Goal: Transaction & Acquisition: Purchase product/service

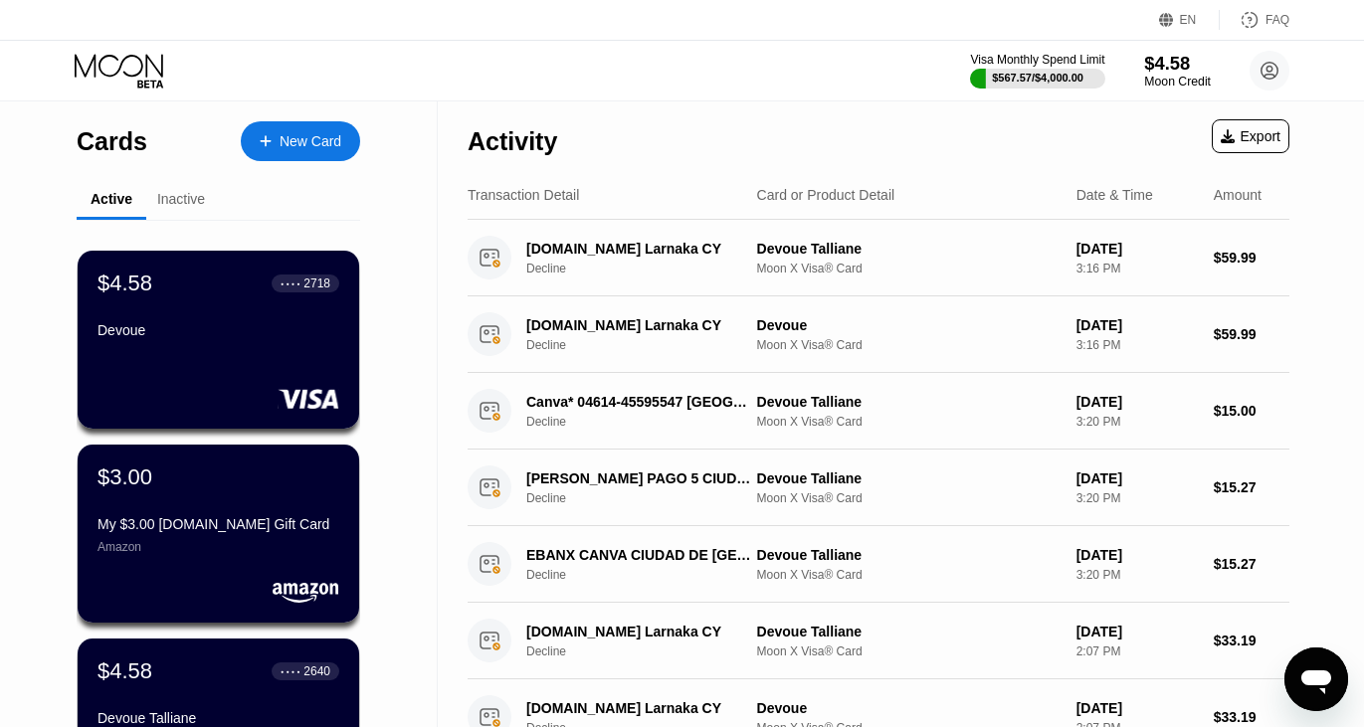
drag, startPoint x: 1149, startPoint y: 58, endPoint x: 1165, endPoint y: 89, distance: 34.7
click at [1149, 58] on div "$4.58" at bounding box center [1177, 63] width 67 height 21
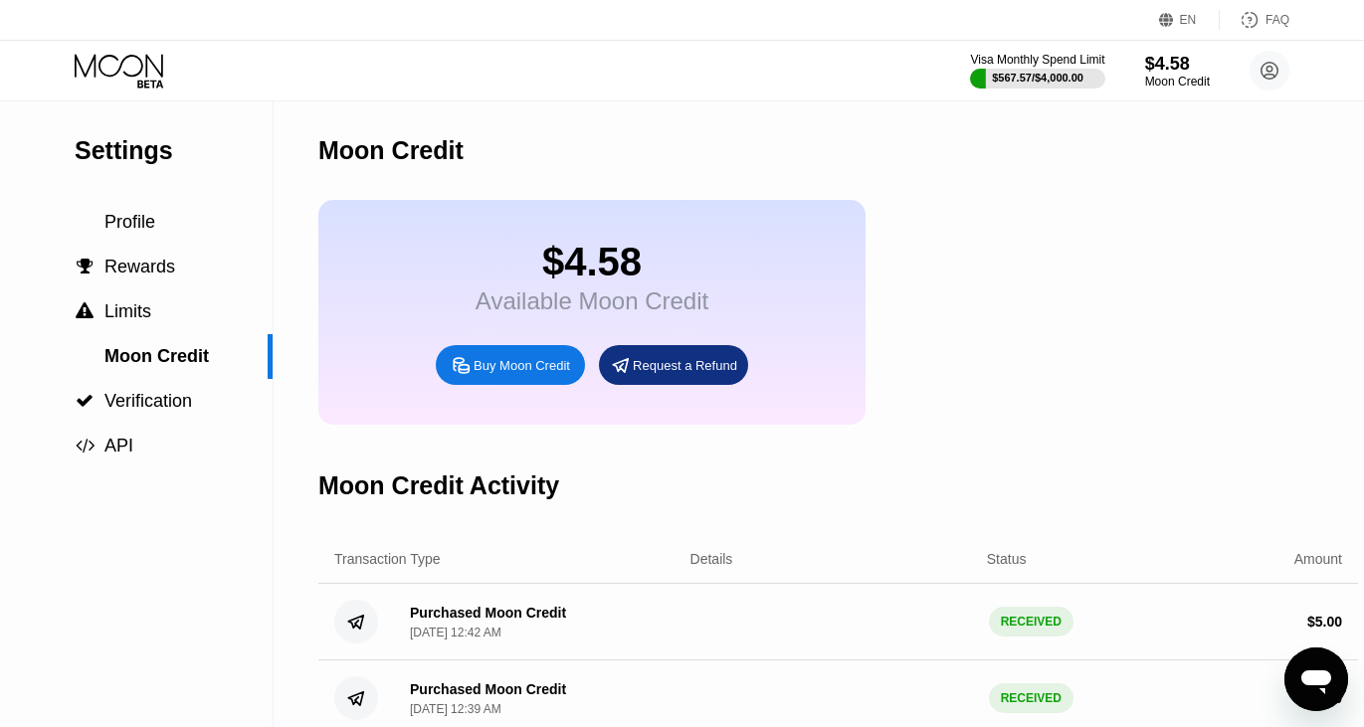
click at [488, 368] on div "Buy Moon Credit" at bounding box center [521, 365] width 96 height 17
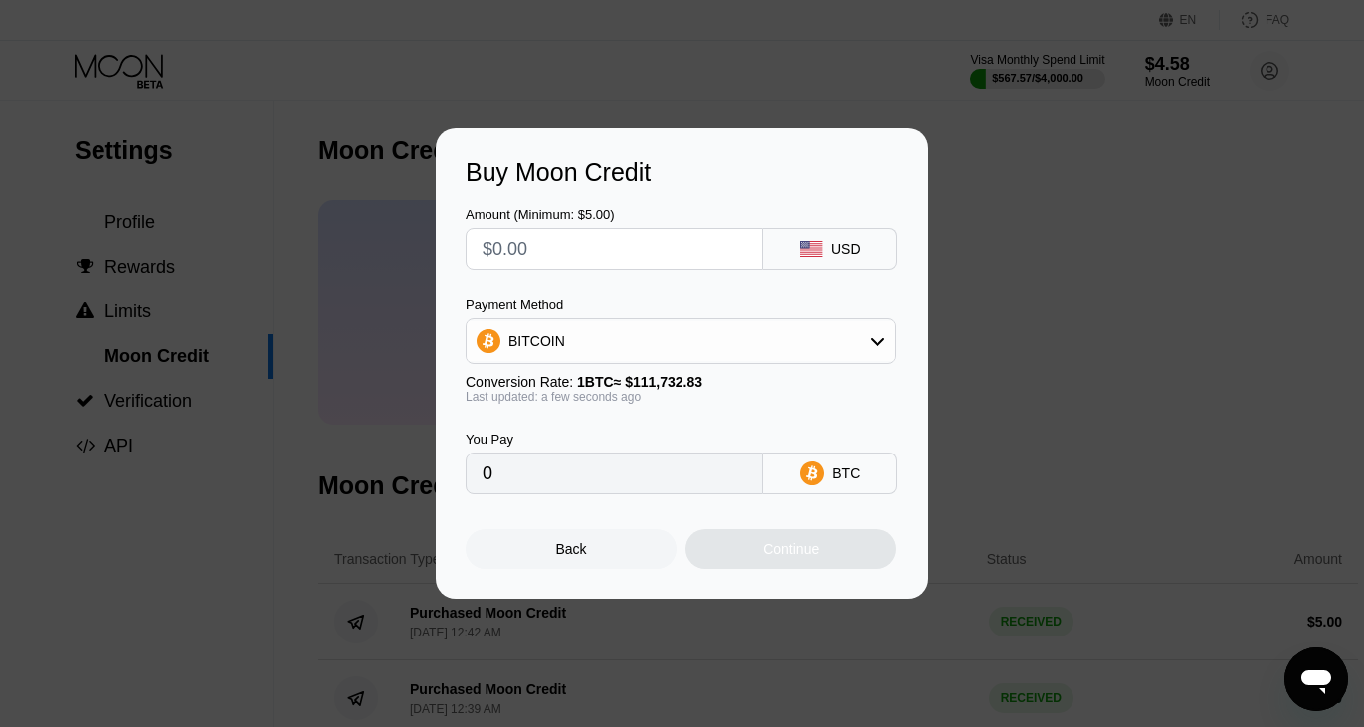
click at [527, 249] on input "text" at bounding box center [614, 249] width 264 height 40
type input "$9"
type input "0.00008055"
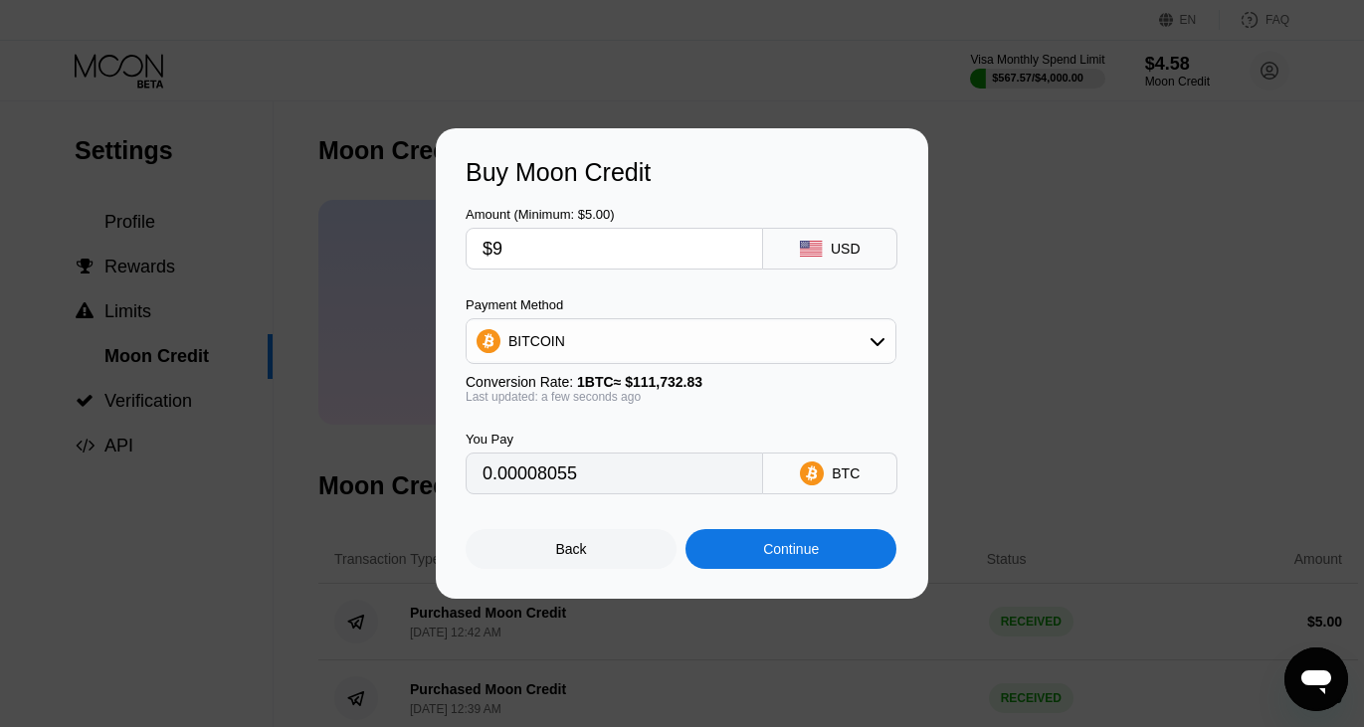
type input "$95"
type input "0.00085025"
type input "$9"
type input "0.00008055"
type input "$96"
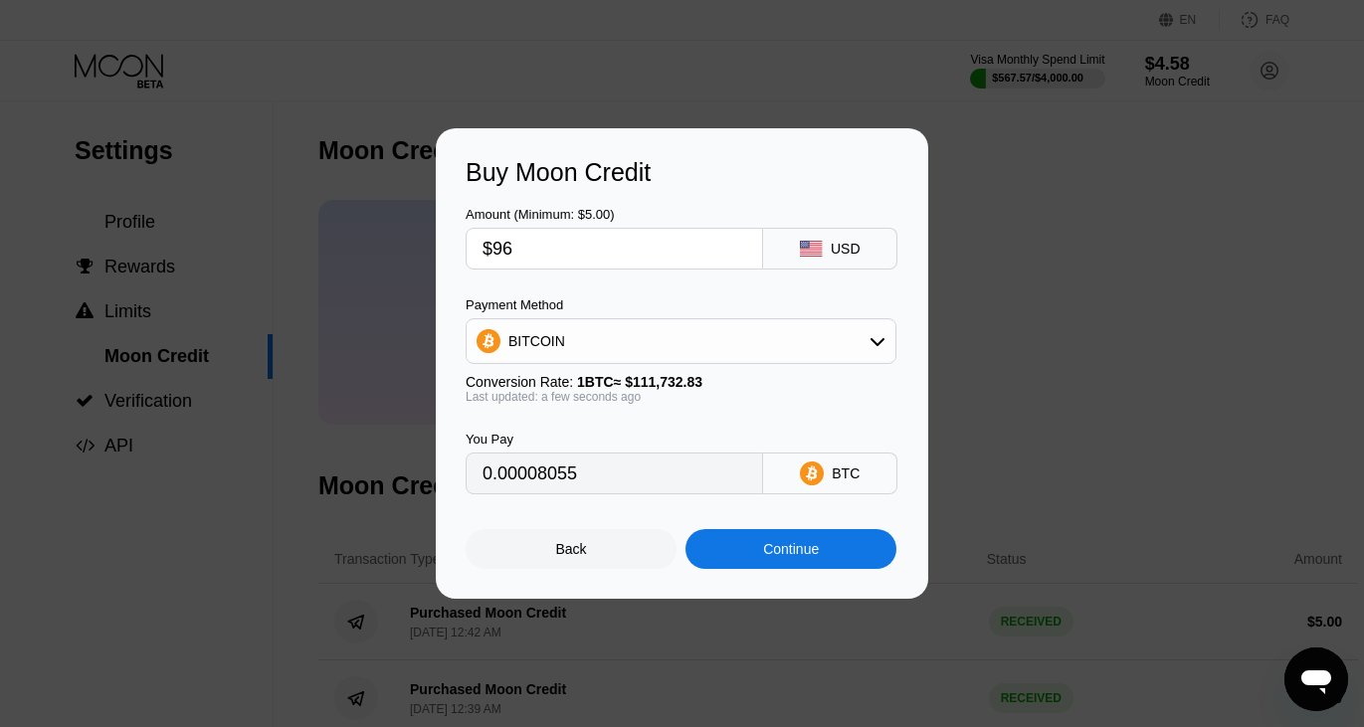
type input "0.00085920"
type input "$96"
click at [746, 555] on div "Continue" at bounding box center [790, 549] width 211 height 40
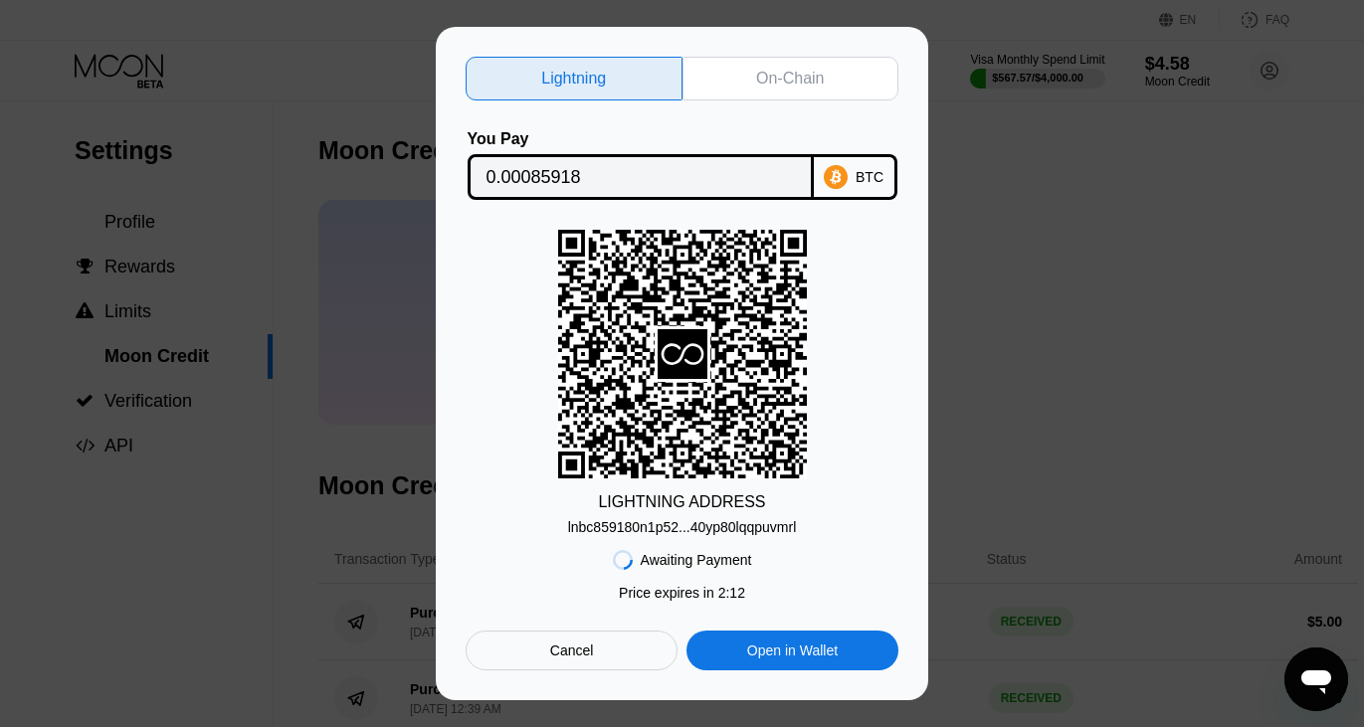
click at [504, 661] on div "Cancel" at bounding box center [572, 651] width 212 height 40
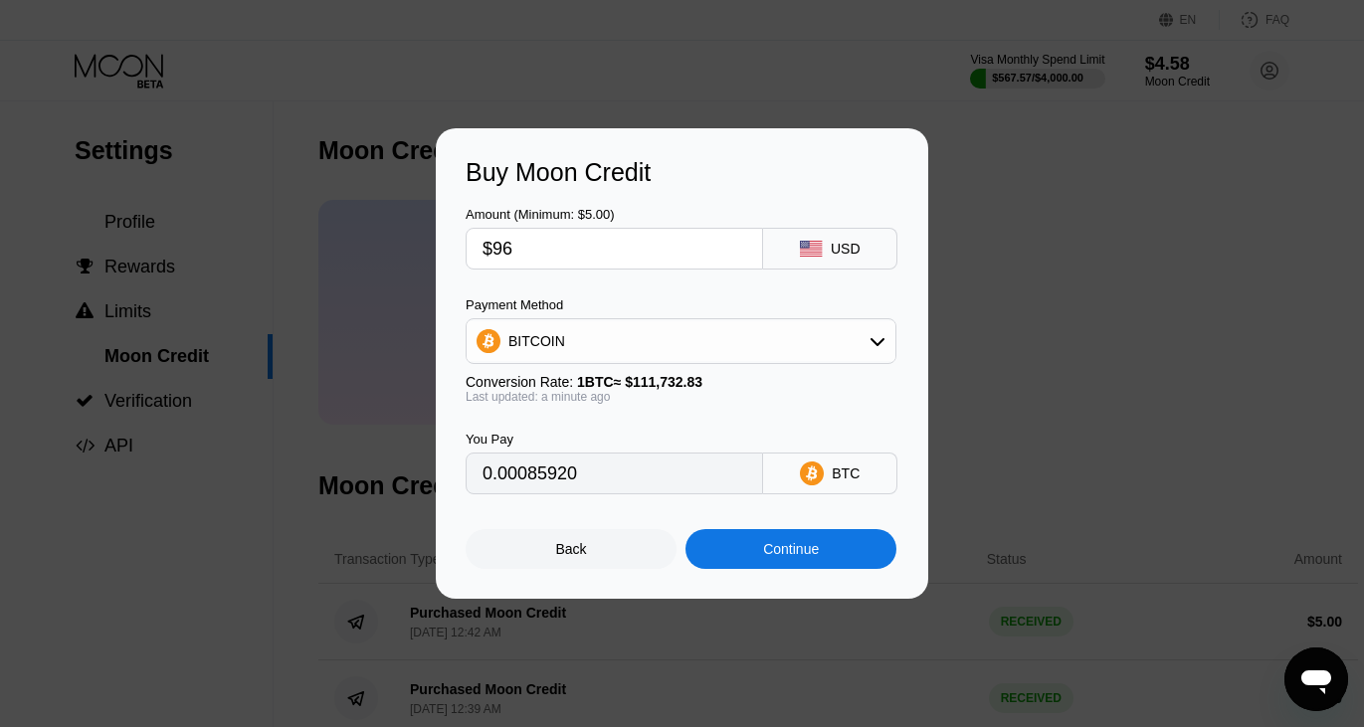
click at [610, 258] on input "$96" at bounding box center [614, 249] width 264 height 40
type input "$9"
type input "0.00008055"
type input "$95"
type input "0.00085025"
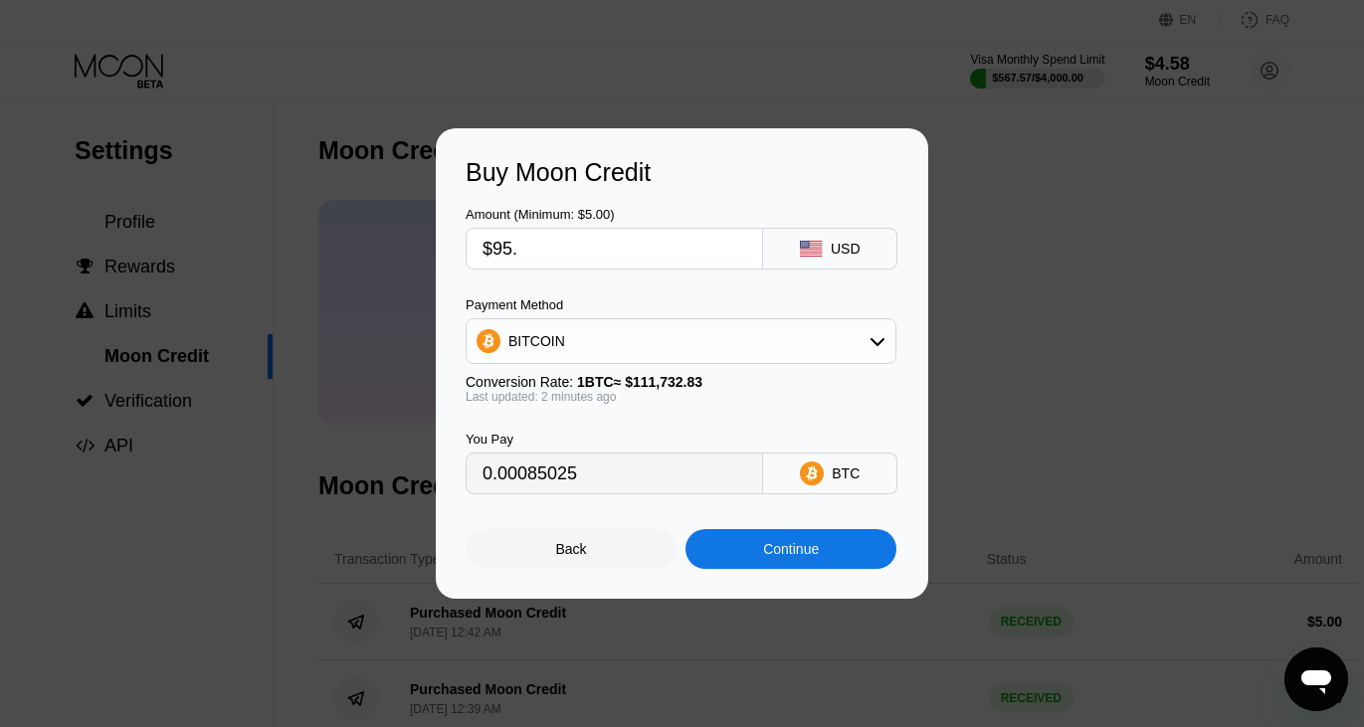
type input "$95.8"
type input "0.00085741"
type input "$95.8"
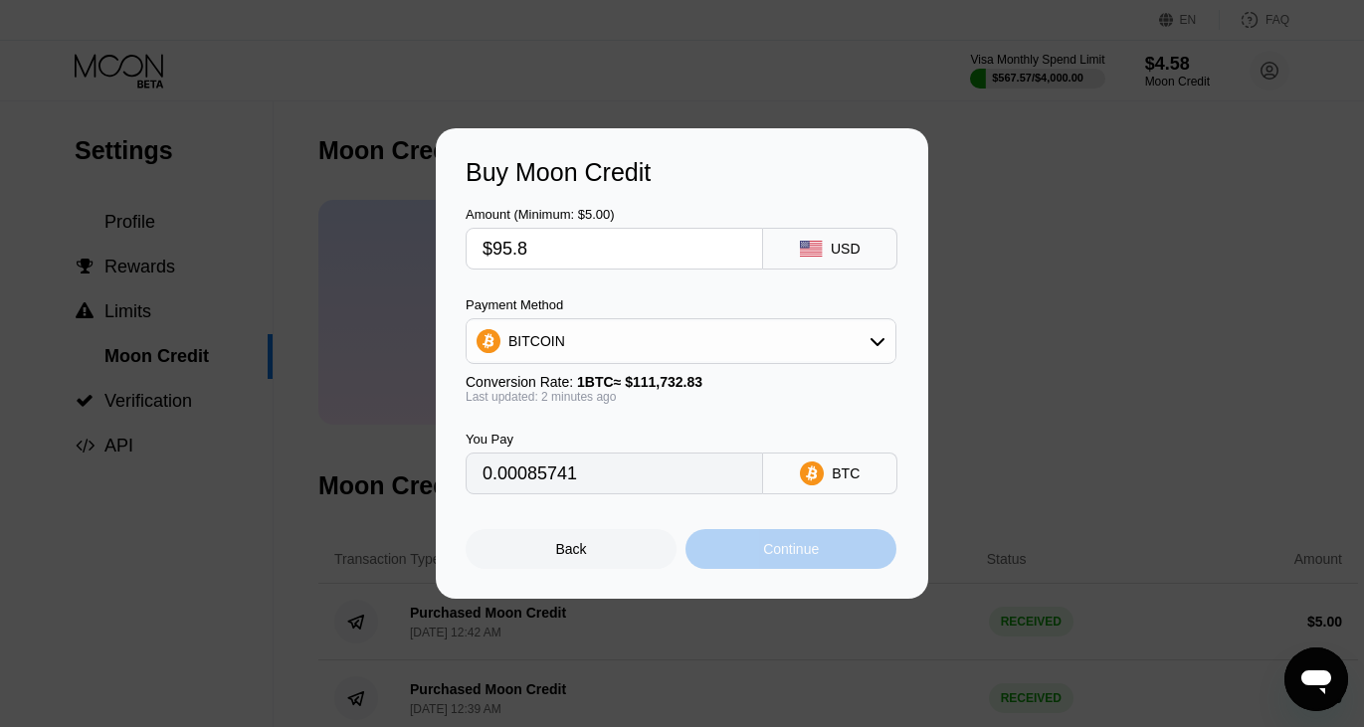
click at [772, 549] on div "Continue" at bounding box center [791, 549] width 56 height 16
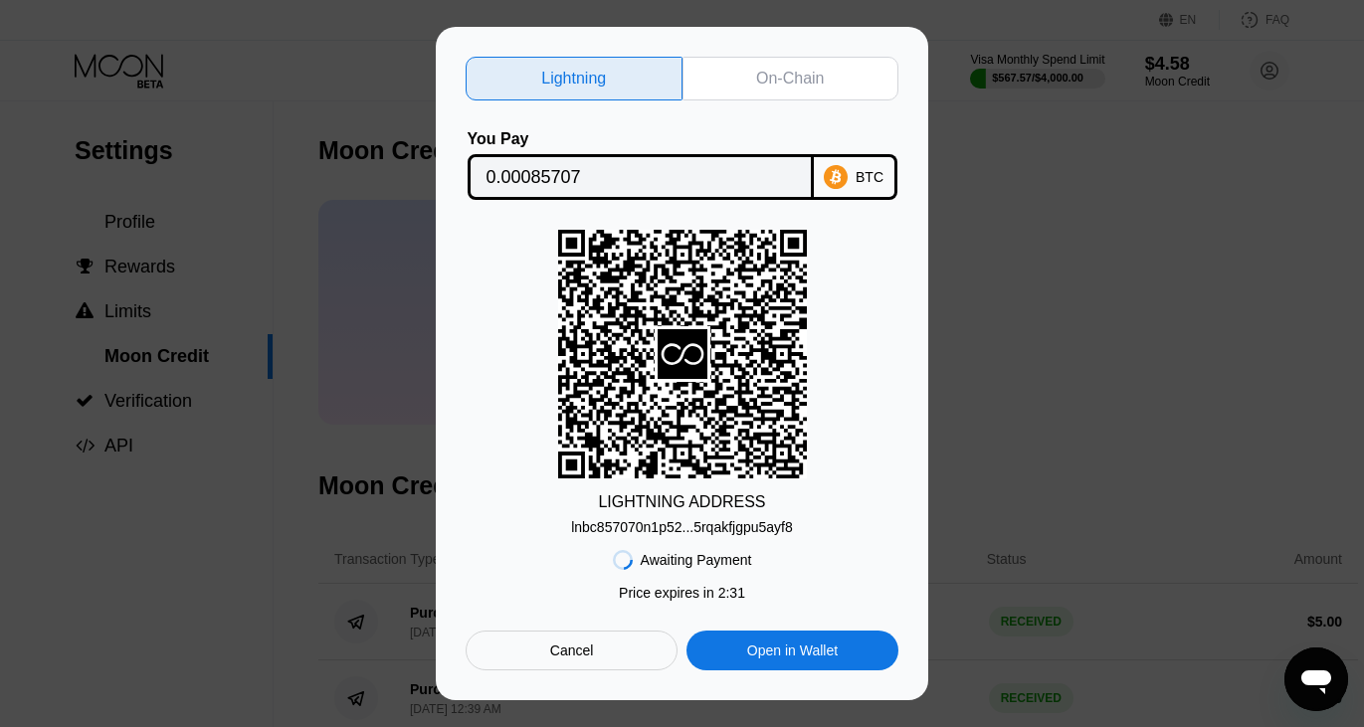
click at [502, 641] on div "Cancel" at bounding box center [572, 651] width 212 height 40
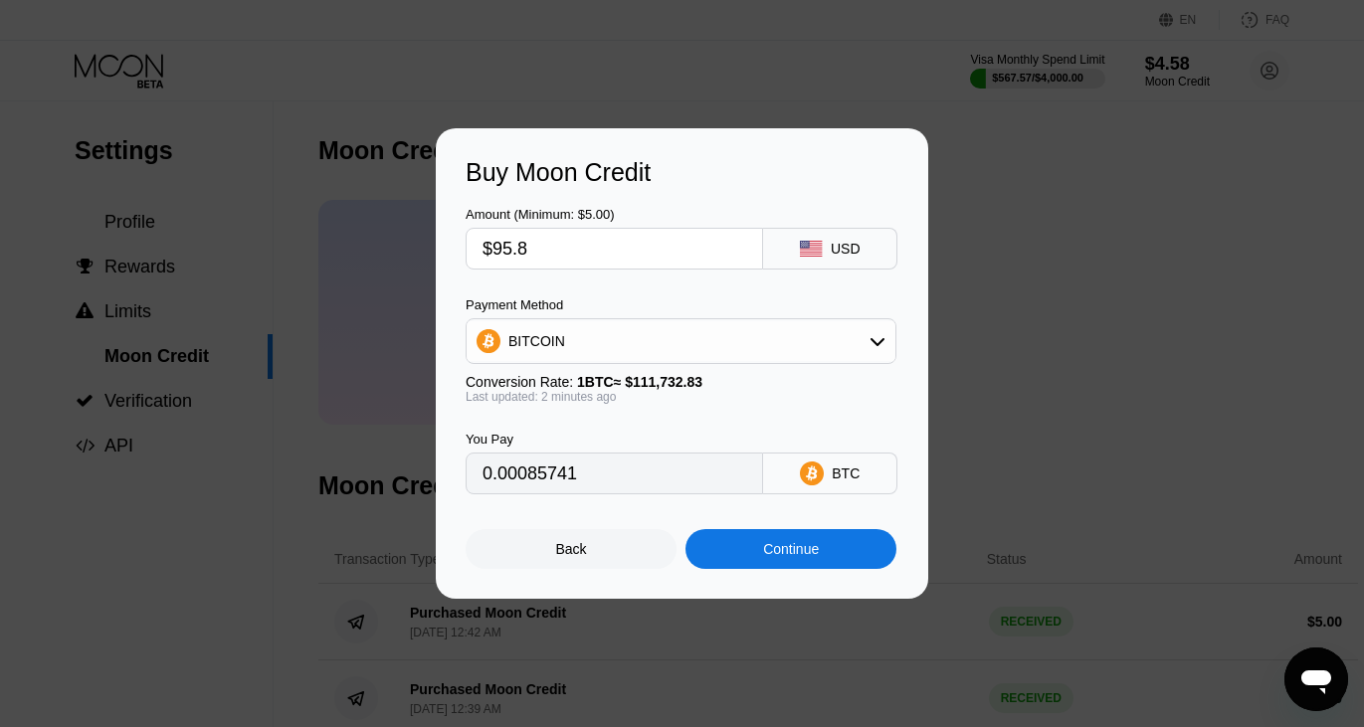
click at [595, 259] on input "$95.8" at bounding box center [614, 249] width 264 height 40
type input "$95."
type input "0.00085025"
type input "$95.6"
type input "0.00085562"
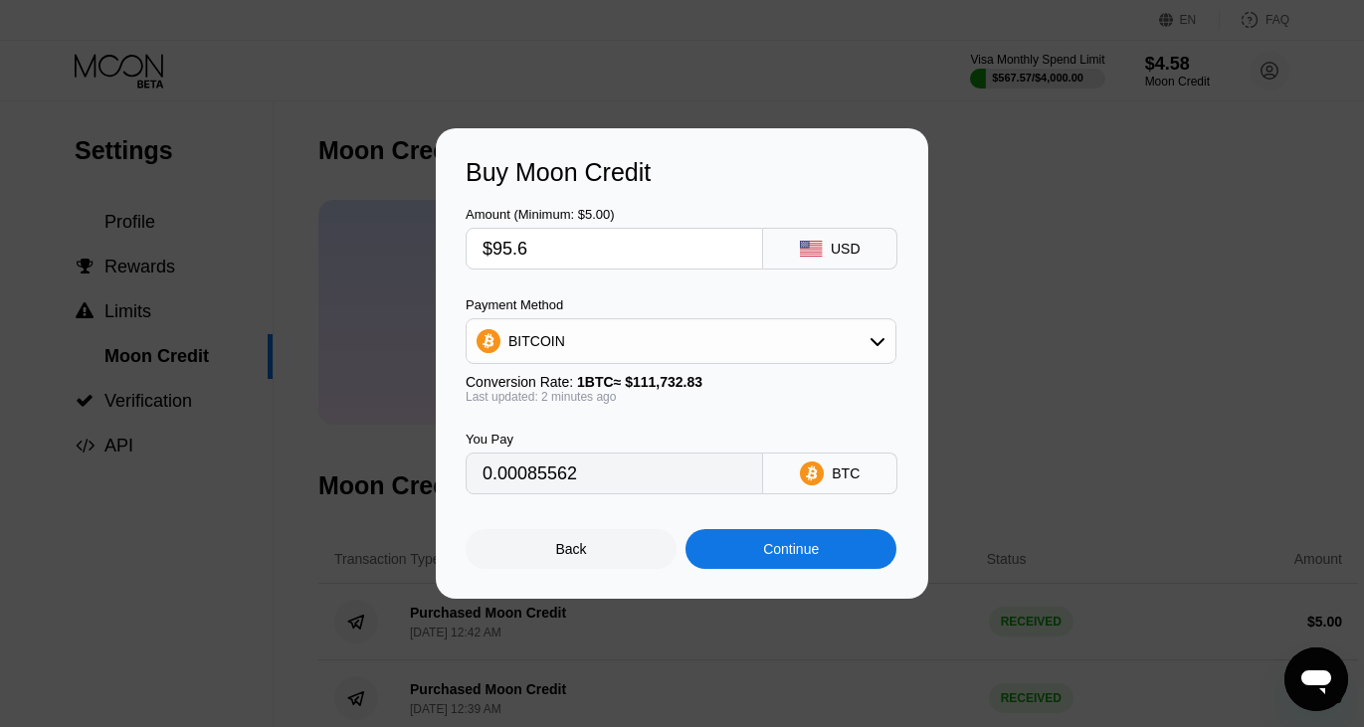
type input "$95.6"
click at [769, 565] on div "Continue" at bounding box center [790, 549] width 211 height 40
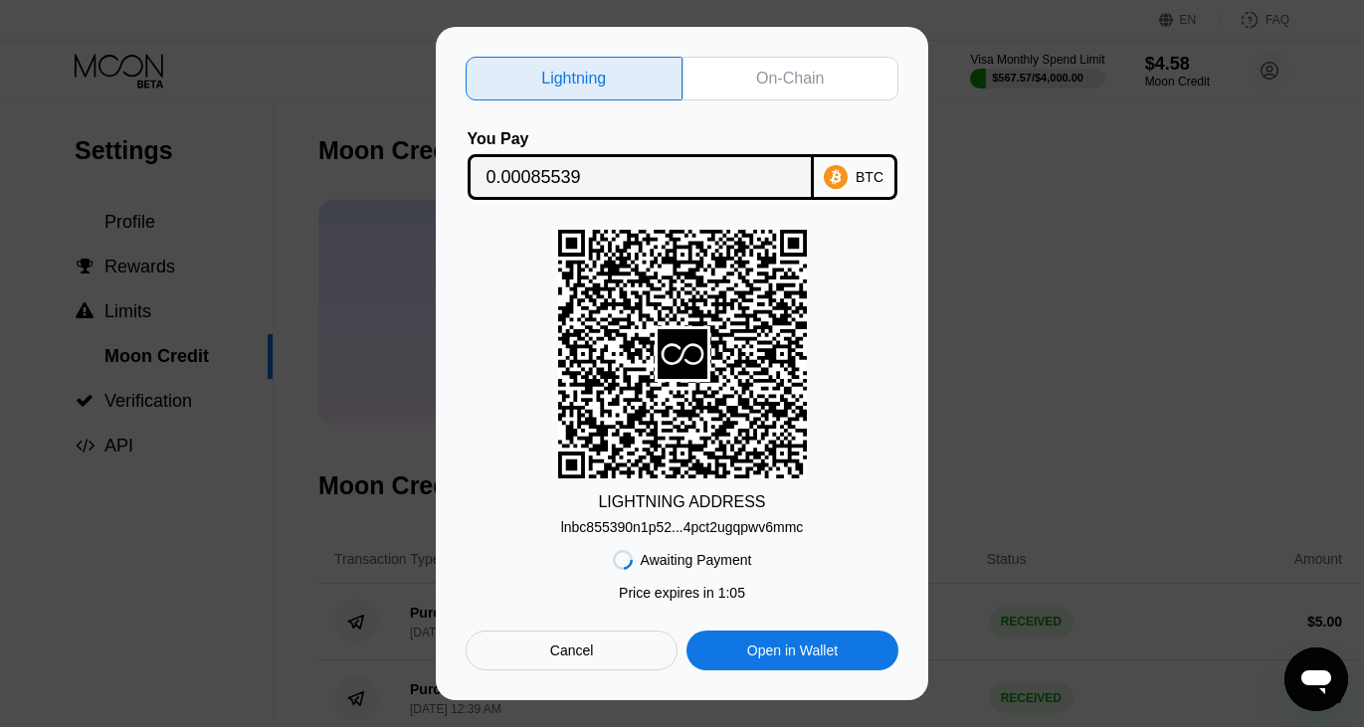
click at [678, 572] on div "Awaiting Payment Price expires in 1 : 05 Cancel Open in Wallet" at bounding box center [682, 602] width 433 height 135
click at [678, 572] on div "Awaiting Payment Price expires in 1 : 04 Cancel Open in Wallet" at bounding box center [682, 602] width 433 height 135
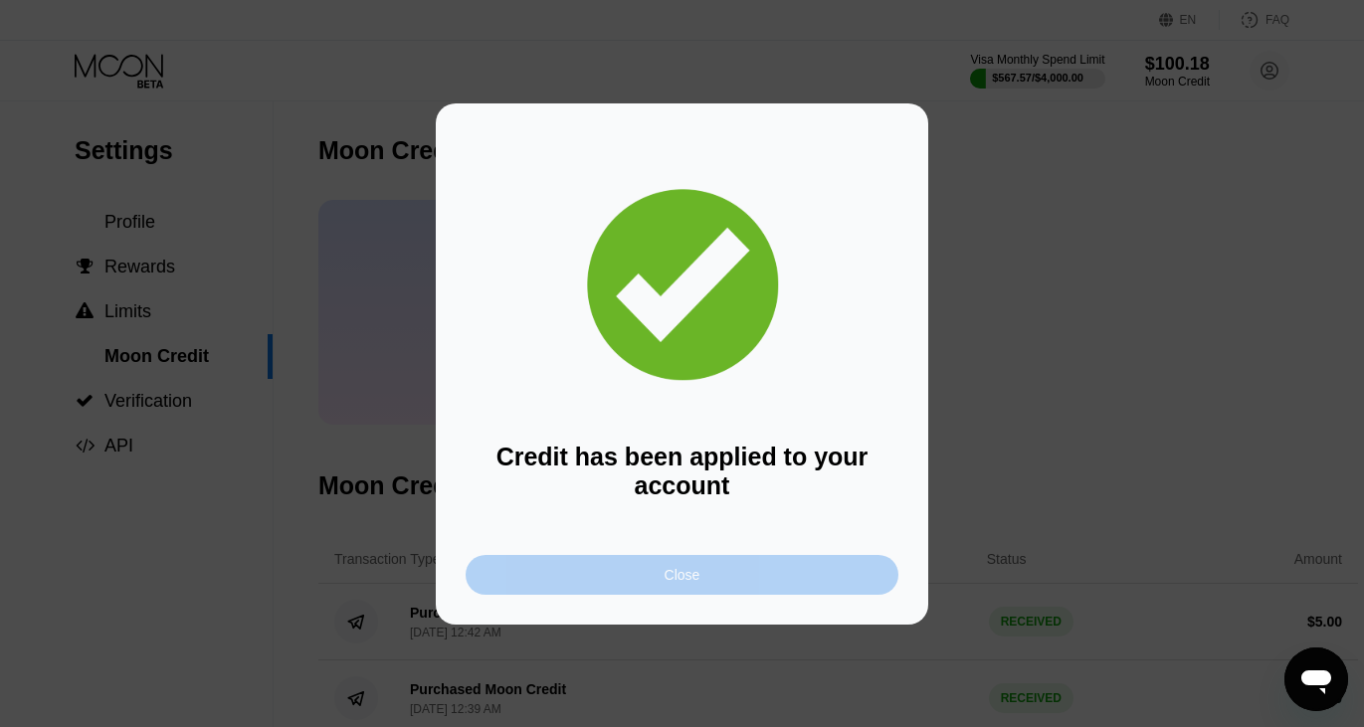
click at [606, 573] on div "Close" at bounding box center [682, 575] width 433 height 40
